Goal: Transaction & Acquisition: Download file/media

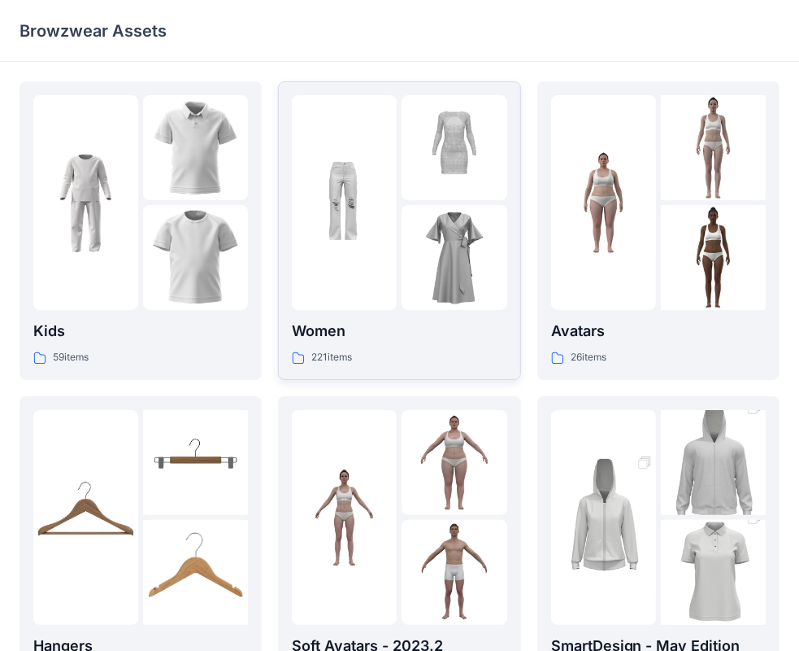
click at [350, 184] on div at bounding box center [344, 202] width 105 height 215
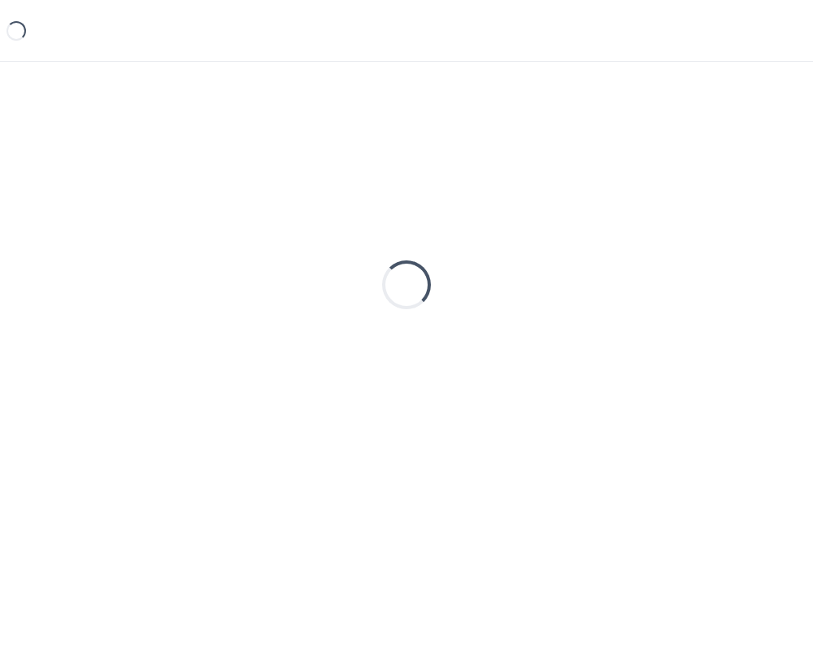
click at [350, 184] on div "Loading..." at bounding box center [407, 284] width 774 height 407
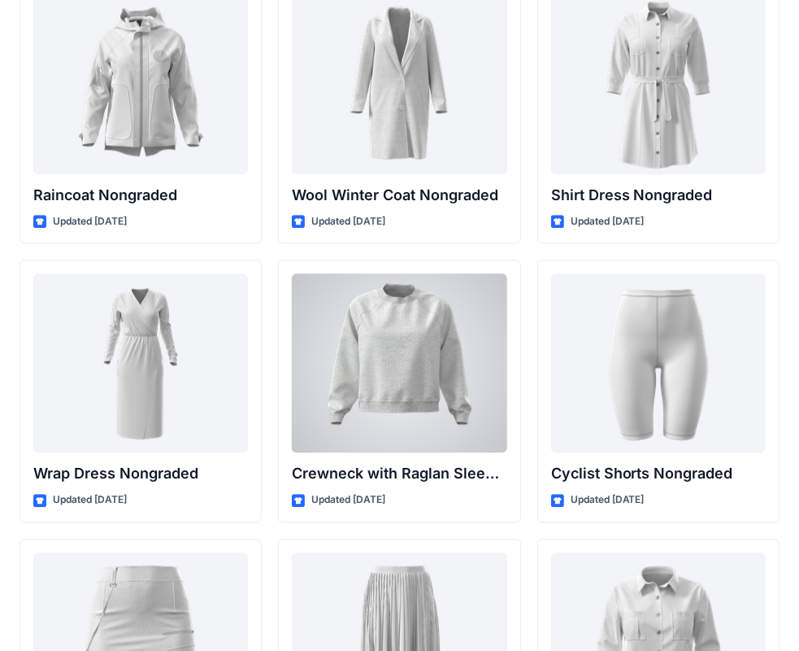
scroll to position [14281, 0]
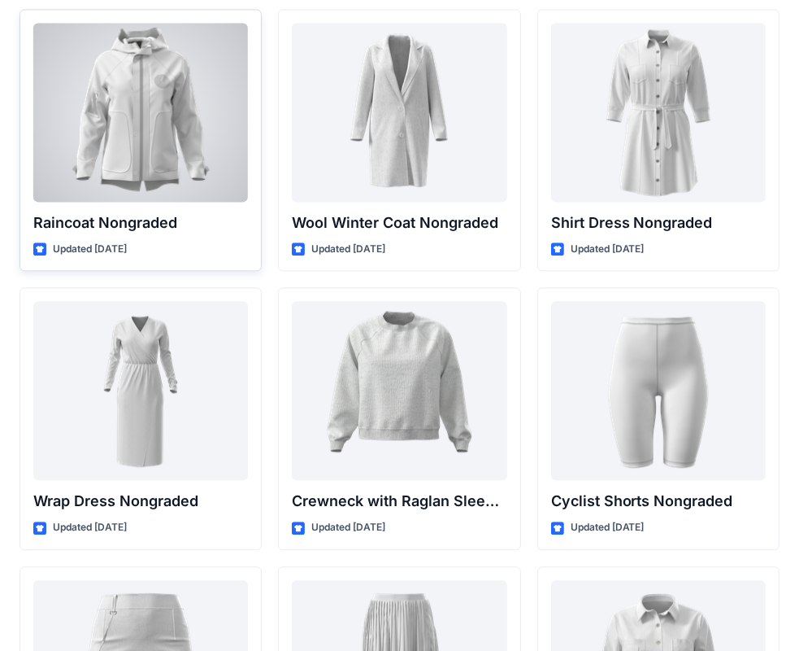
click at [151, 161] on div at bounding box center [140, 112] width 215 height 179
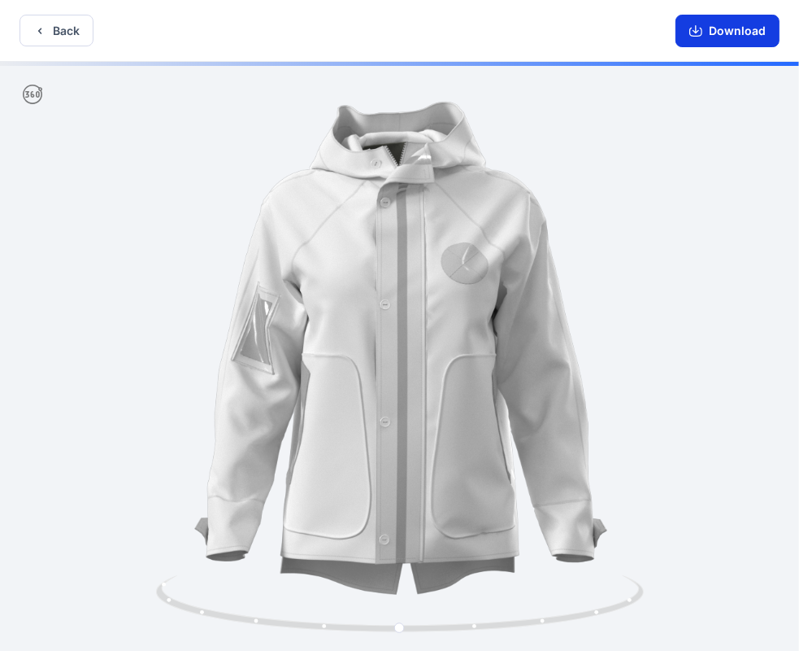
click at [713, 35] on button "Download" at bounding box center [728, 31] width 104 height 33
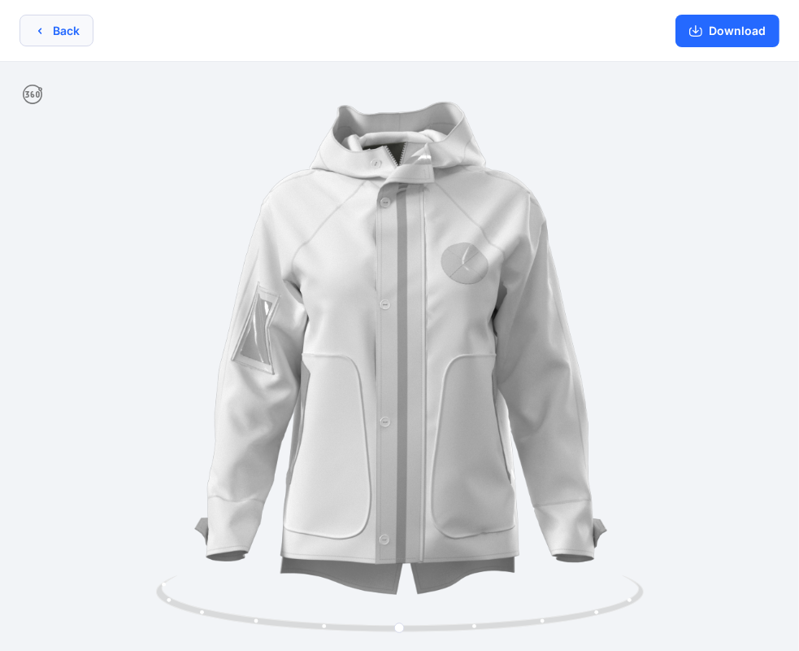
click at [61, 30] on button "Back" at bounding box center [57, 31] width 74 height 32
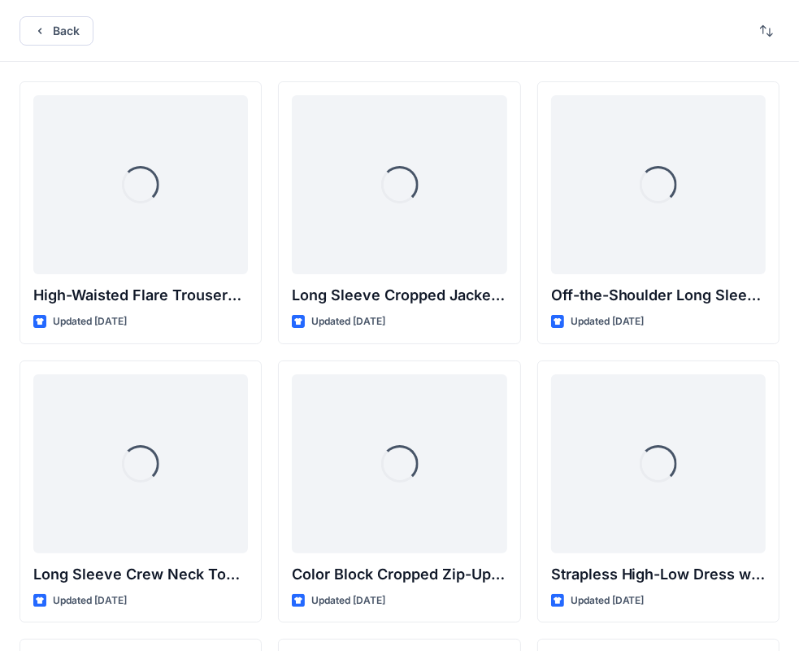
scroll to position [14281, 0]
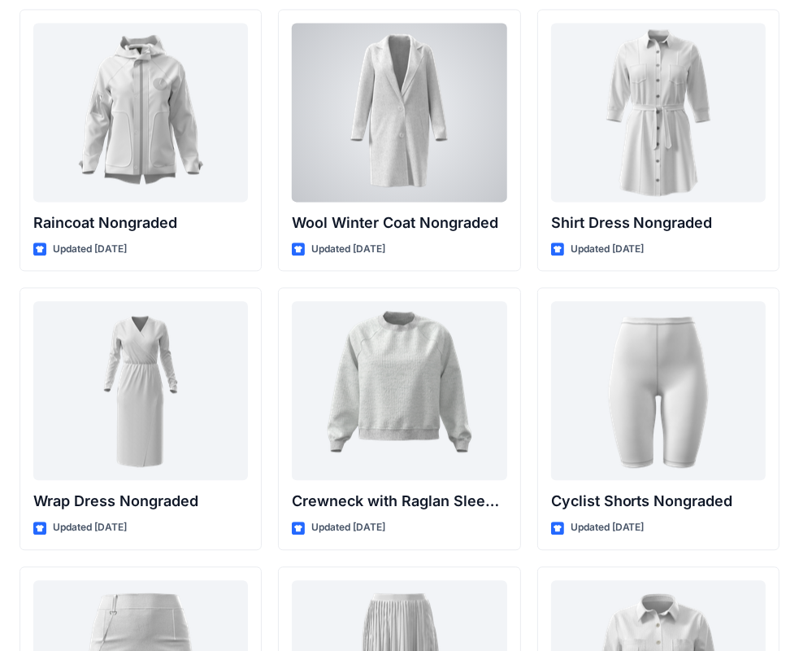
click at [397, 172] on div at bounding box center [399, 112] width 215 height 179
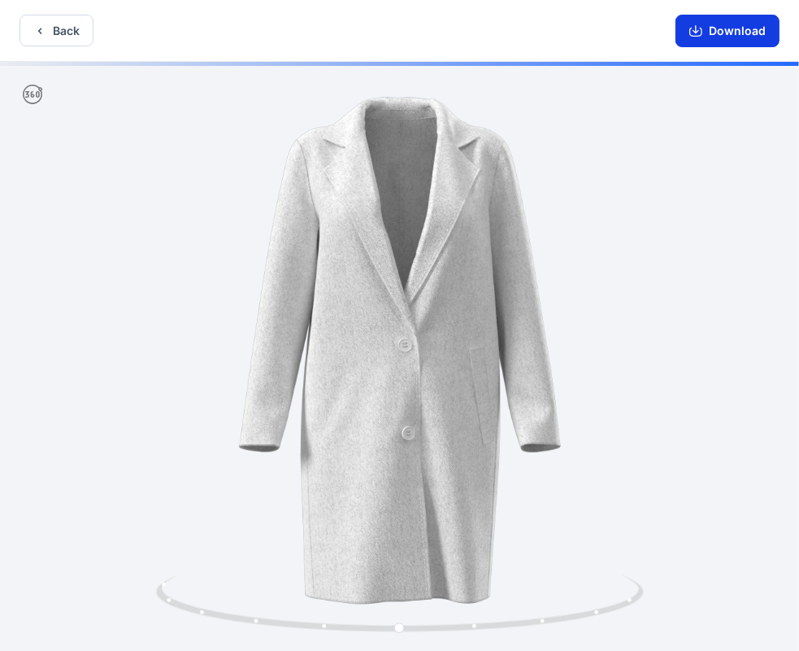
click at [712, 26] on button "Download" at bounding box center [728, 31] width 104 height 33
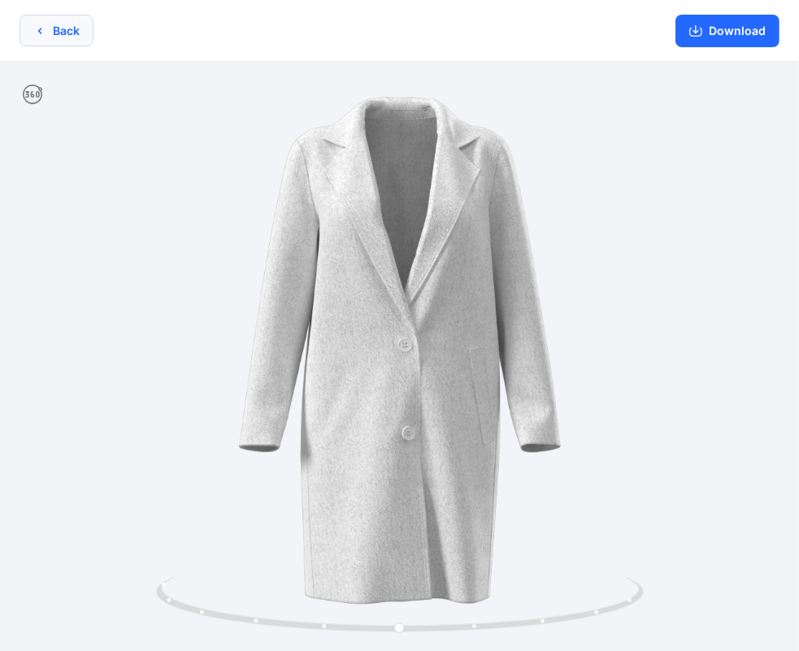
click at [39, 28] on icon "button" at bounding box center [39, 30] width 13 height 13
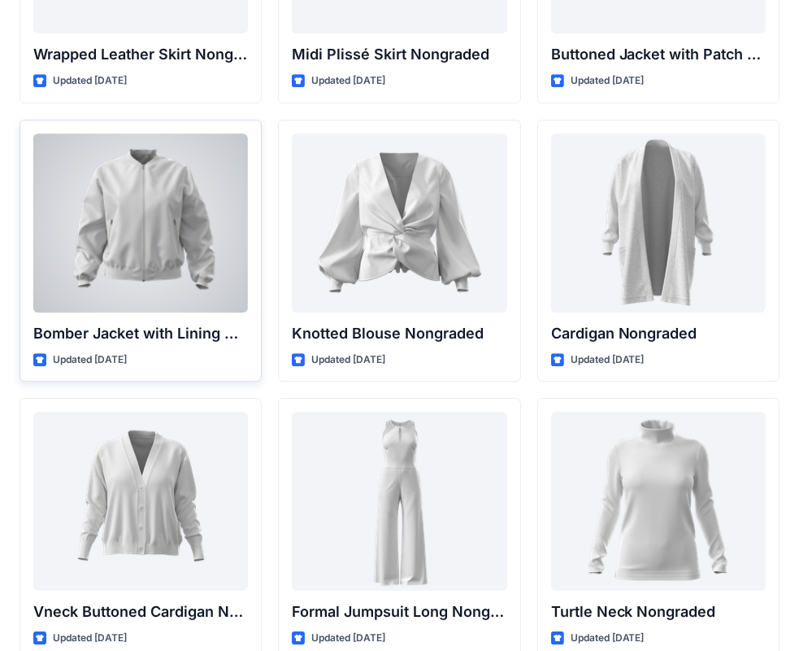
scroll to position [15013, 0]
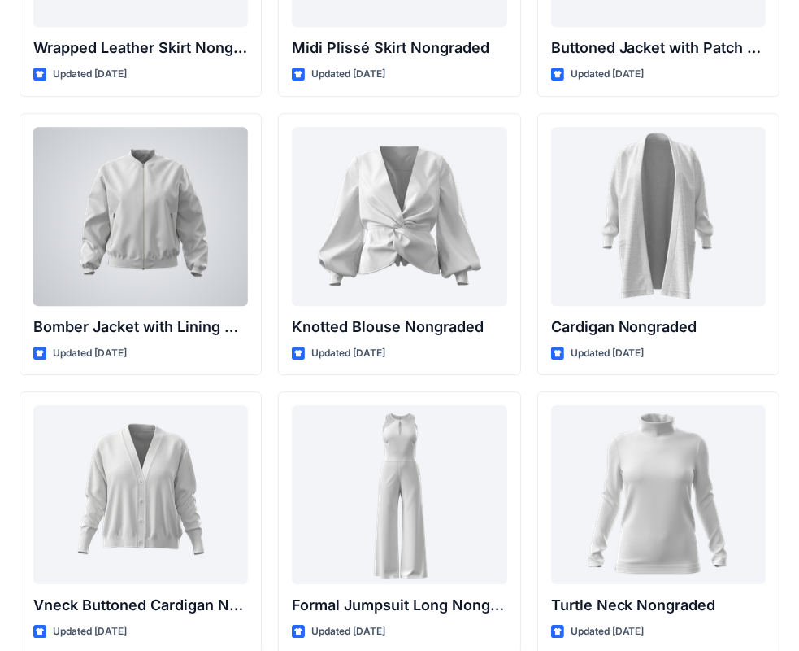
click at [140, 229] on div at bounding box center [140, 216] width 215 height 179
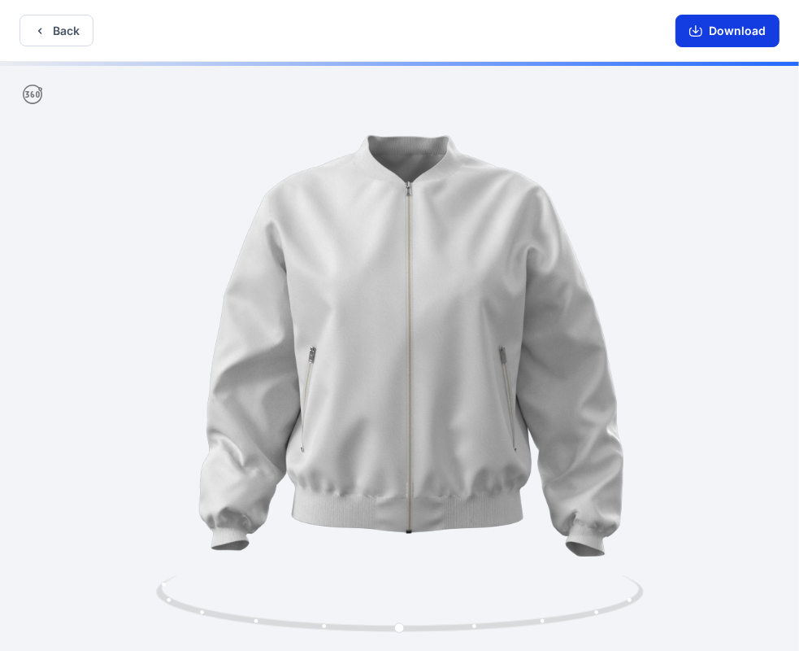
click at [719, 24] on button "Download" at bounding box center [728, 31] width 104 height 33
click at [34, 36] on icon "button" at bounding box center [39, 30] width 13 height 13
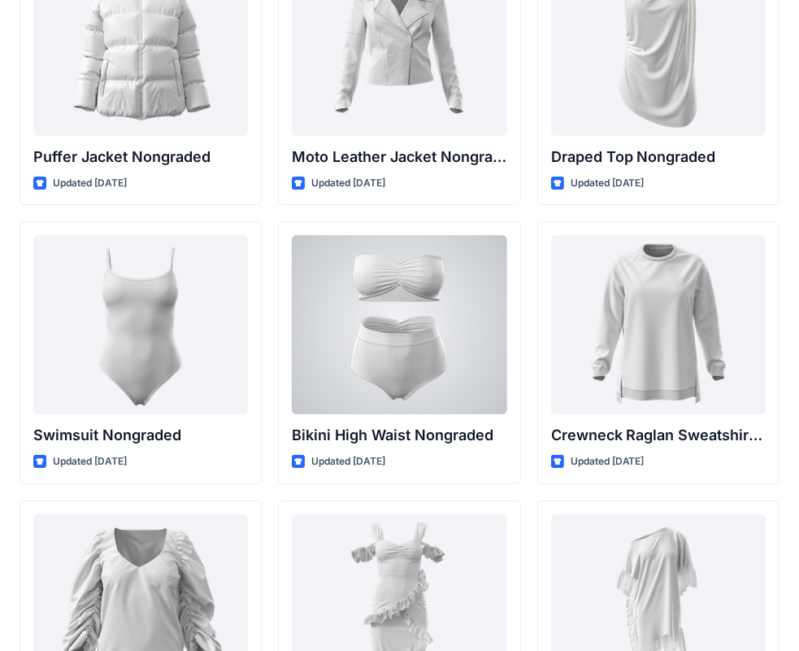
scroll to position [15745, 0]
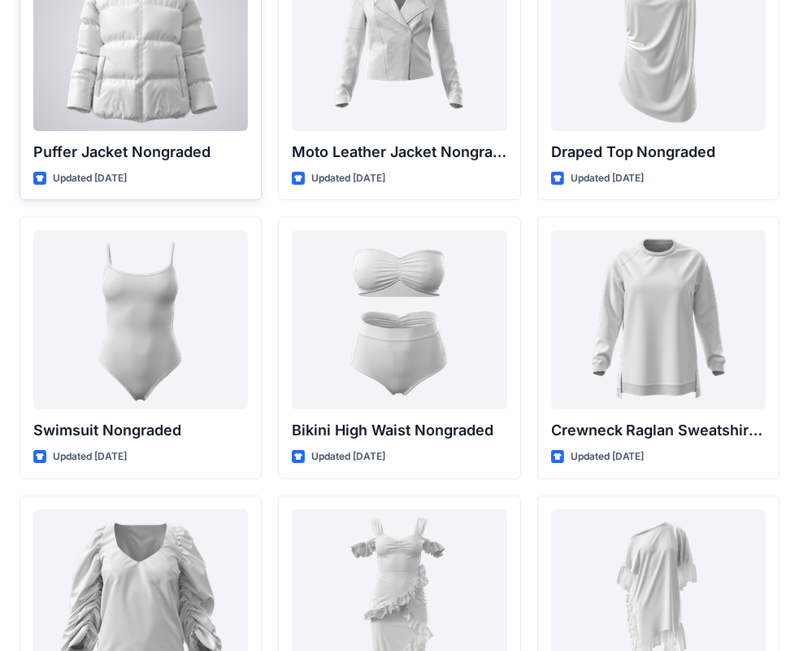
click at [159, 82] on div at bounding box center [140, 41] width 215 height 179
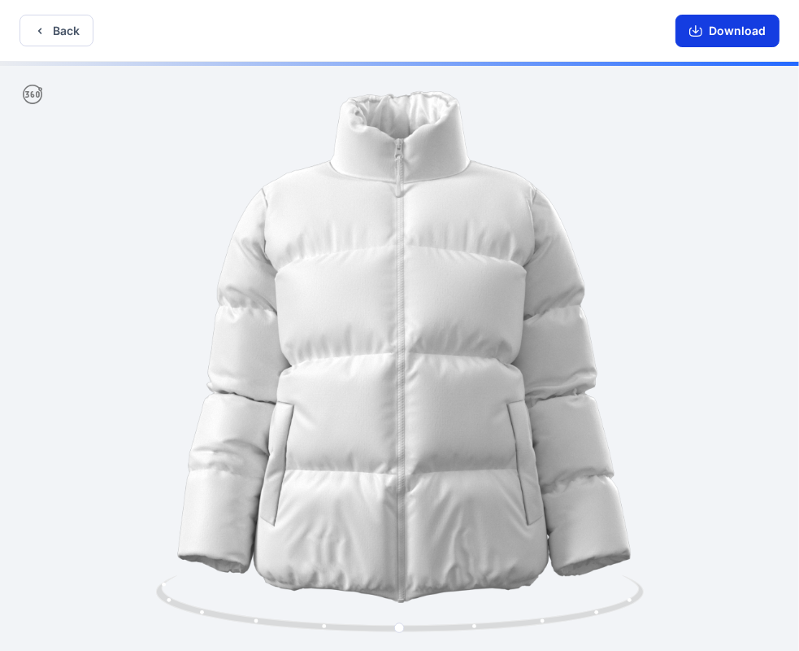
click at [722, 34] on button "Download" at bounding box center [728, 31] width 104 height 33
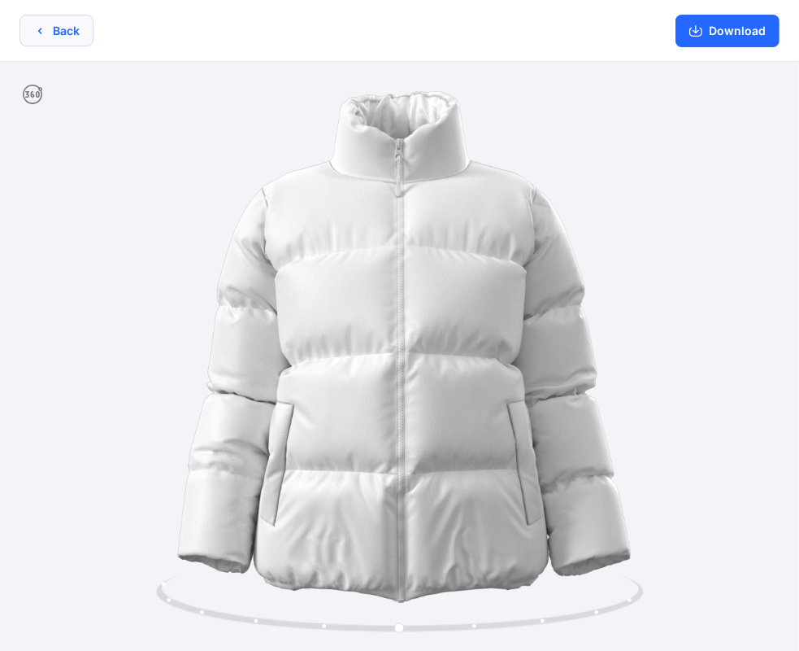
click at [47, 30] on button "Back" at bounding box center [57, 31] width 74 height 32
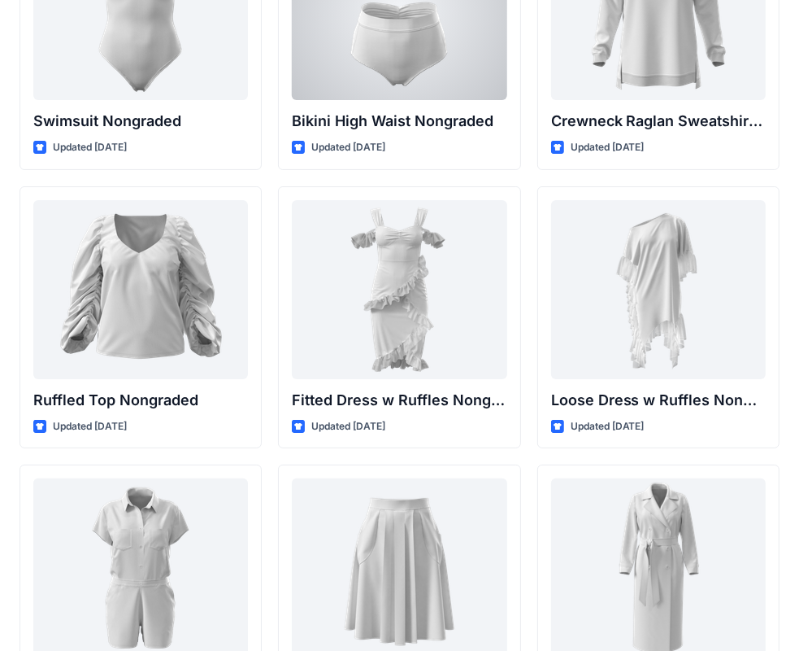
scroll to position [16208, 0]
